Goal: Find specific page/section: Find specific page/section

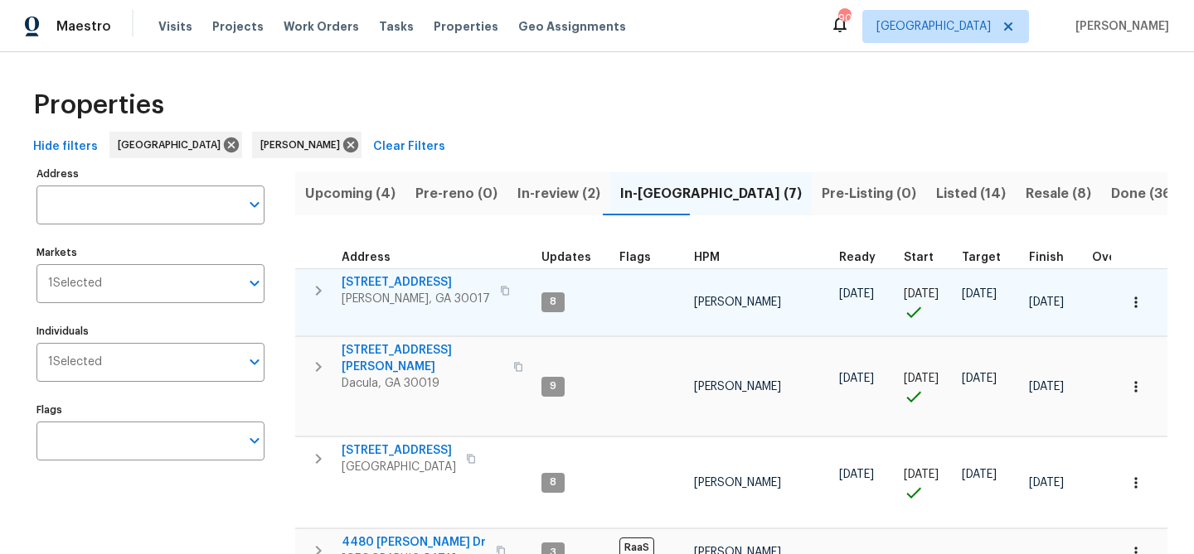
click at [426, 274] on span "[STREET_ADDRESS]" at bounding box center [415, 282] width 148 height 17
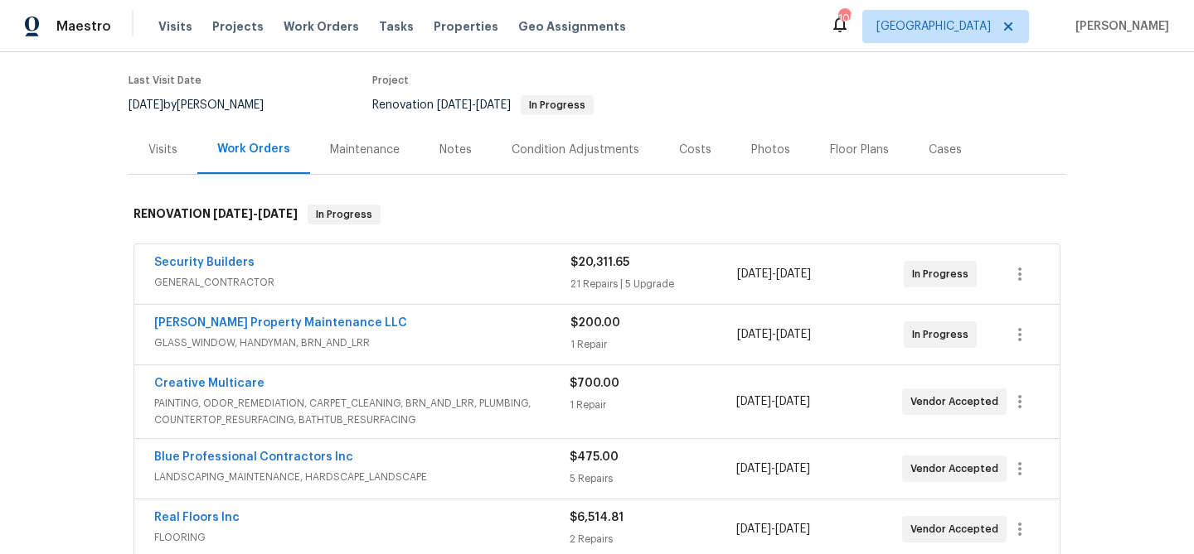
scroll to position [134, 0]
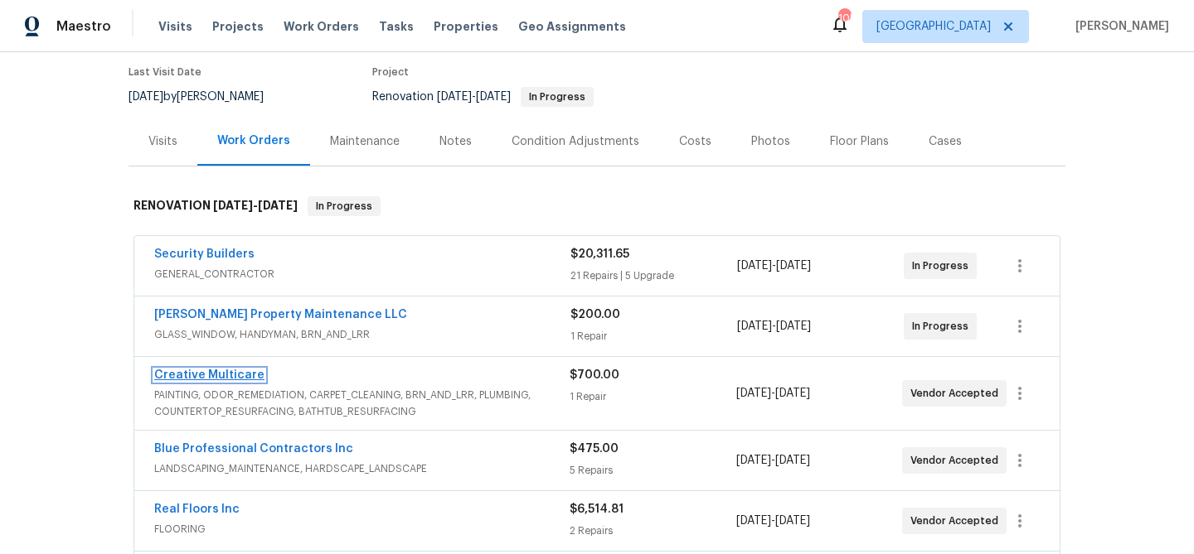
click at [229, 371] on link "Creative Multicare" at bounding box center [209, 376] width 110 height 12
